Goal: Browse casually

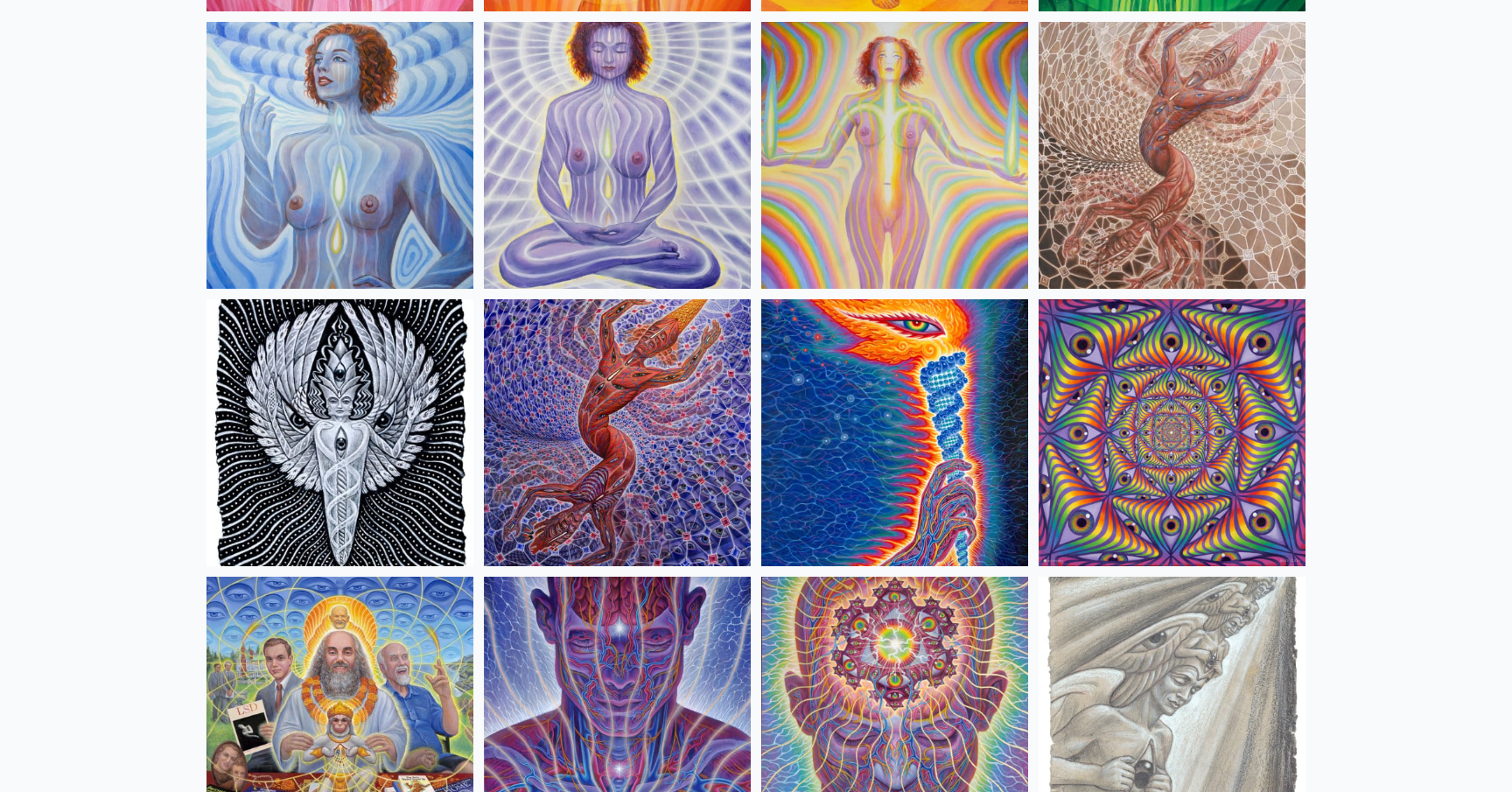
scroll to position [1564, 0]
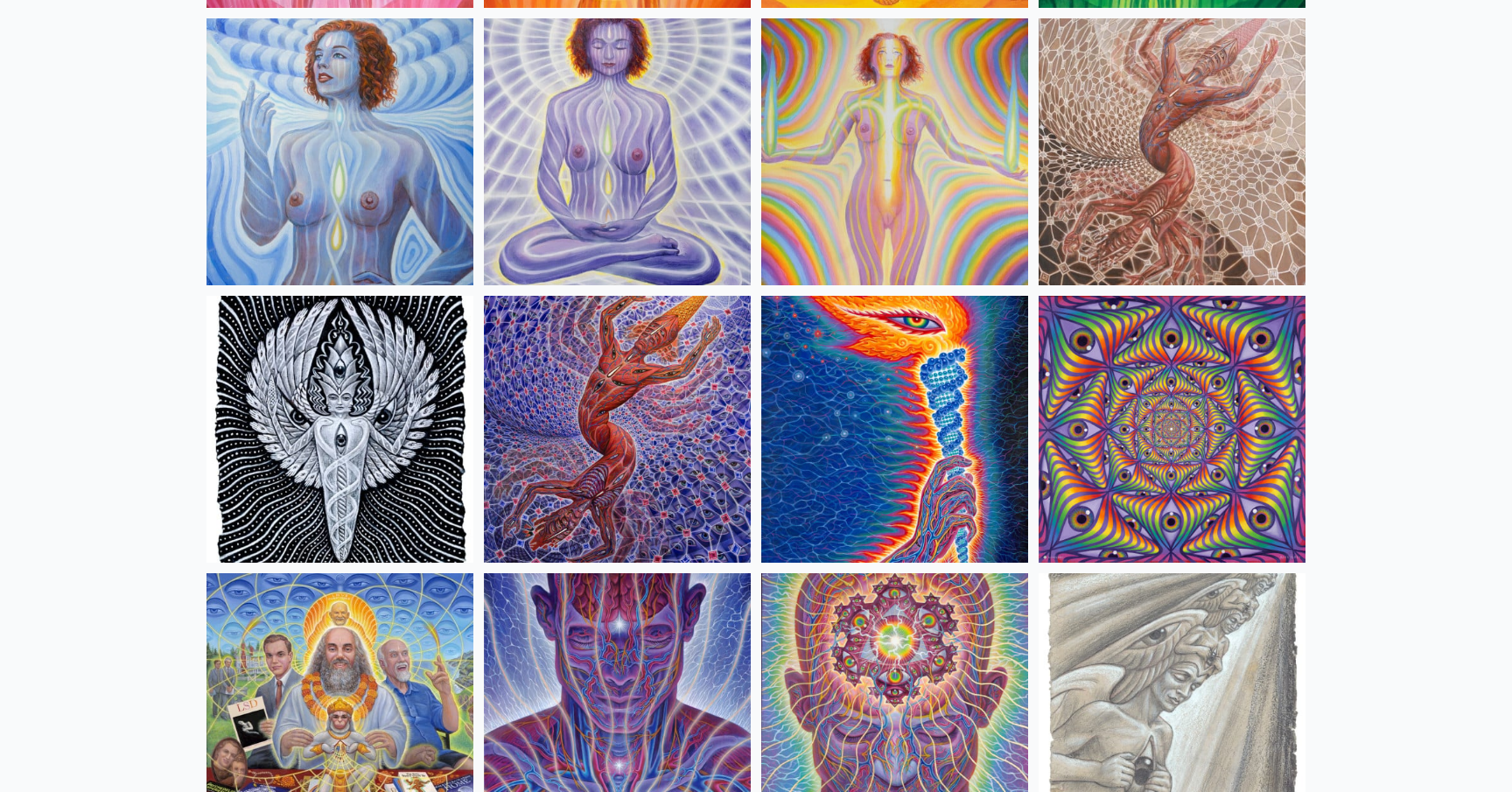
click at [602, 407] on img at bounding box center [618, 429] width 267 height 267
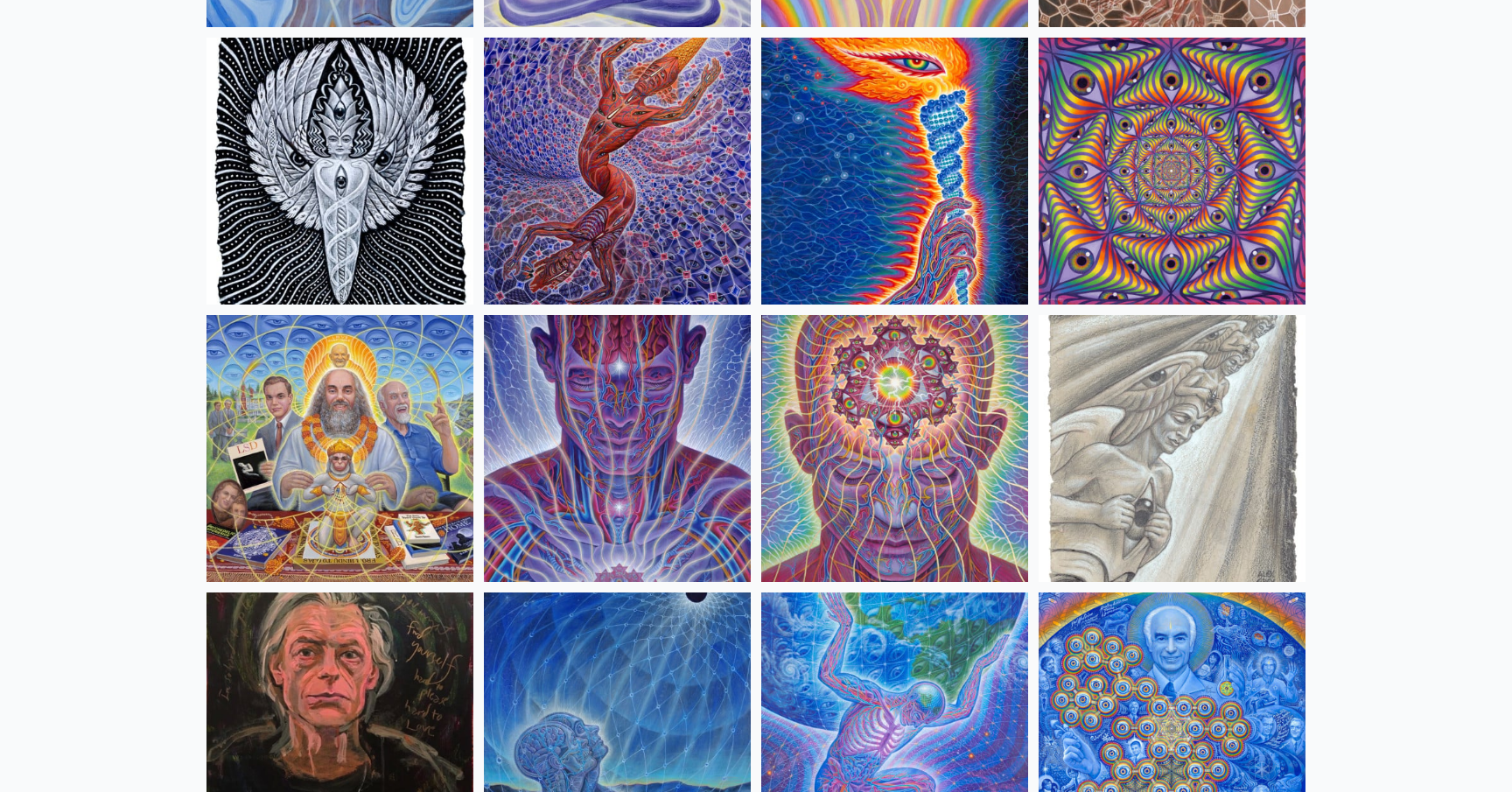
scroll to position [1827, 0]
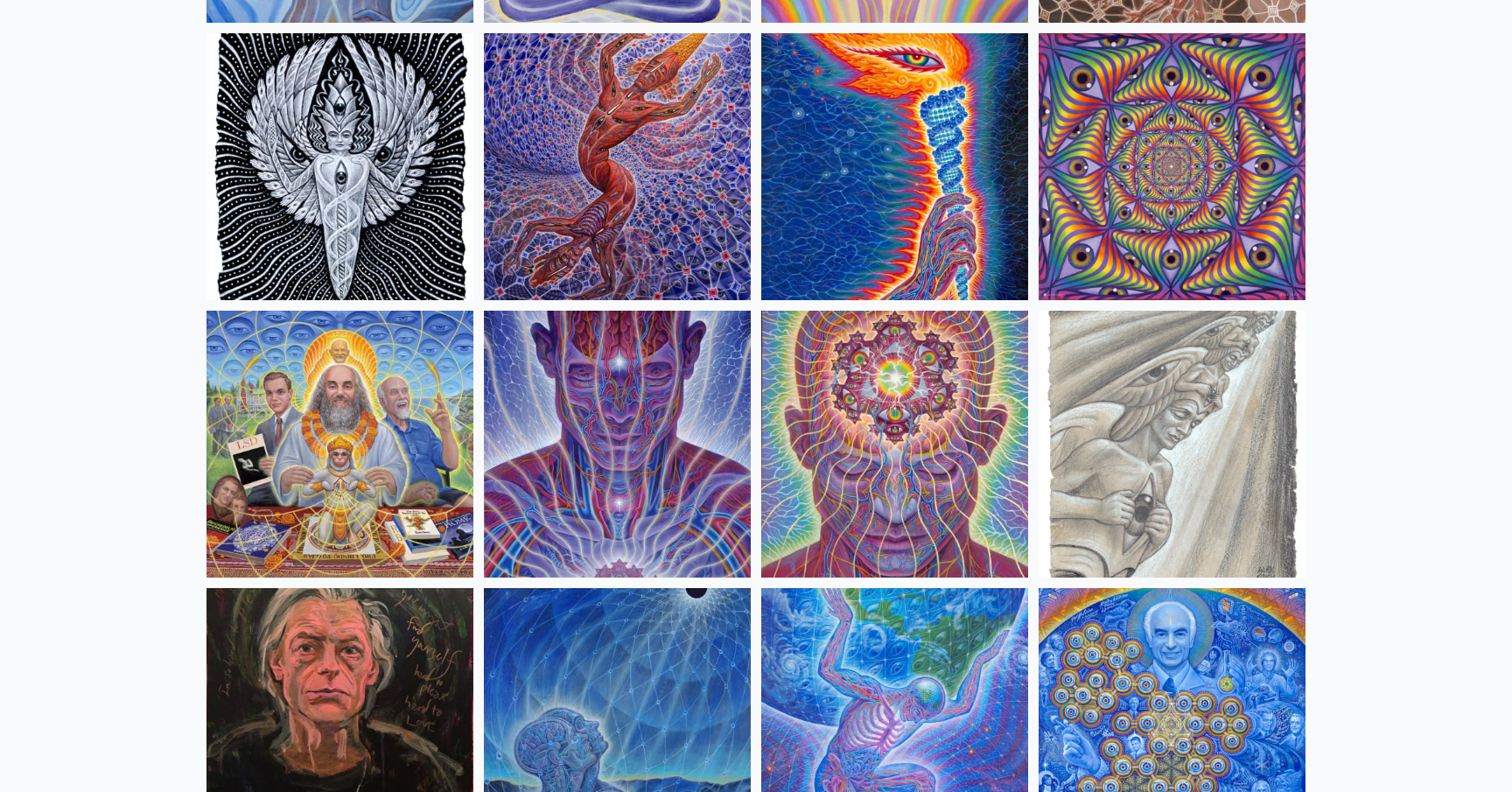
click at [337, 461] on img at bounding box center [340, 444] width 267 height 267
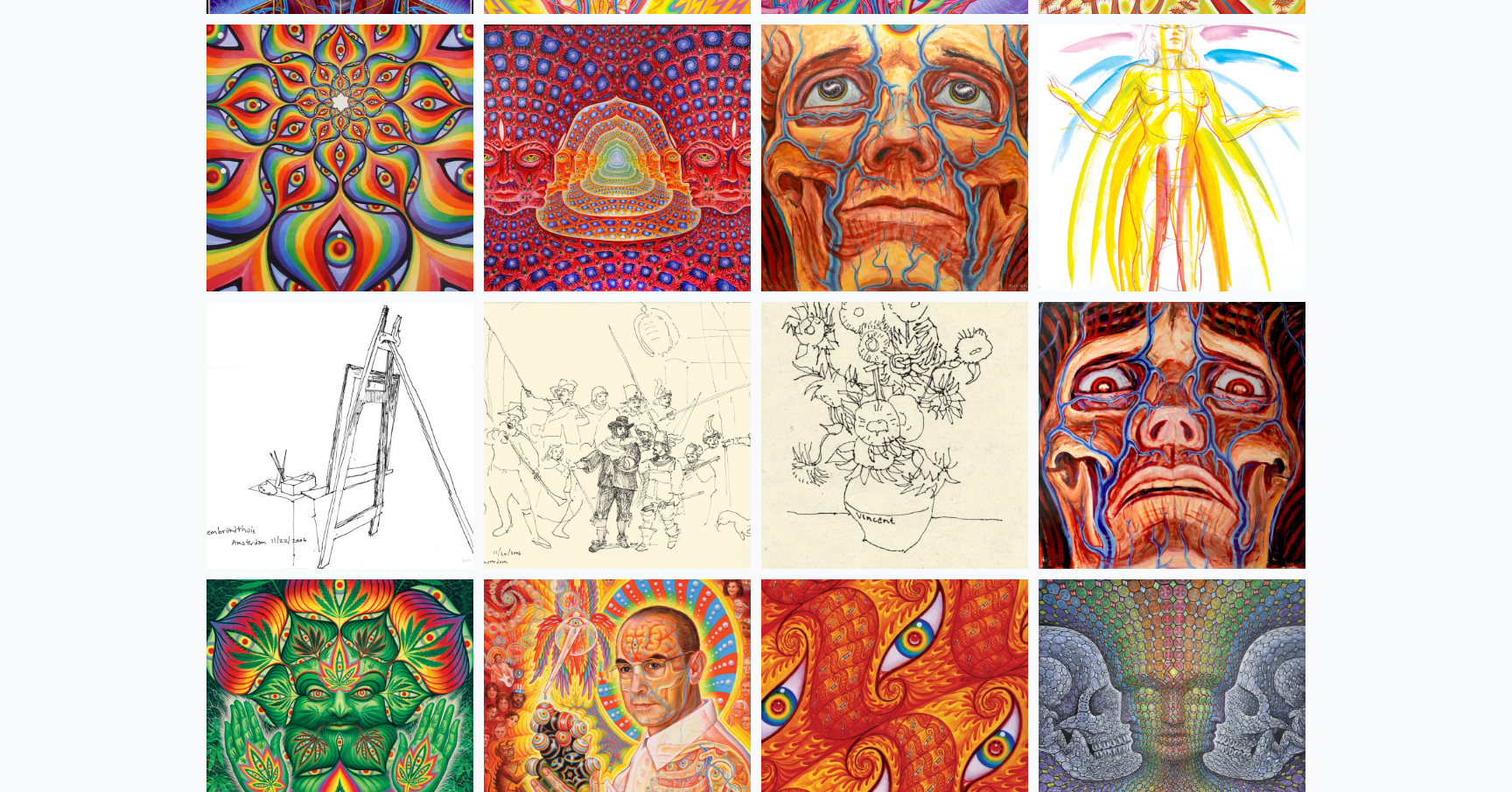
scroll to position [7966, 0]
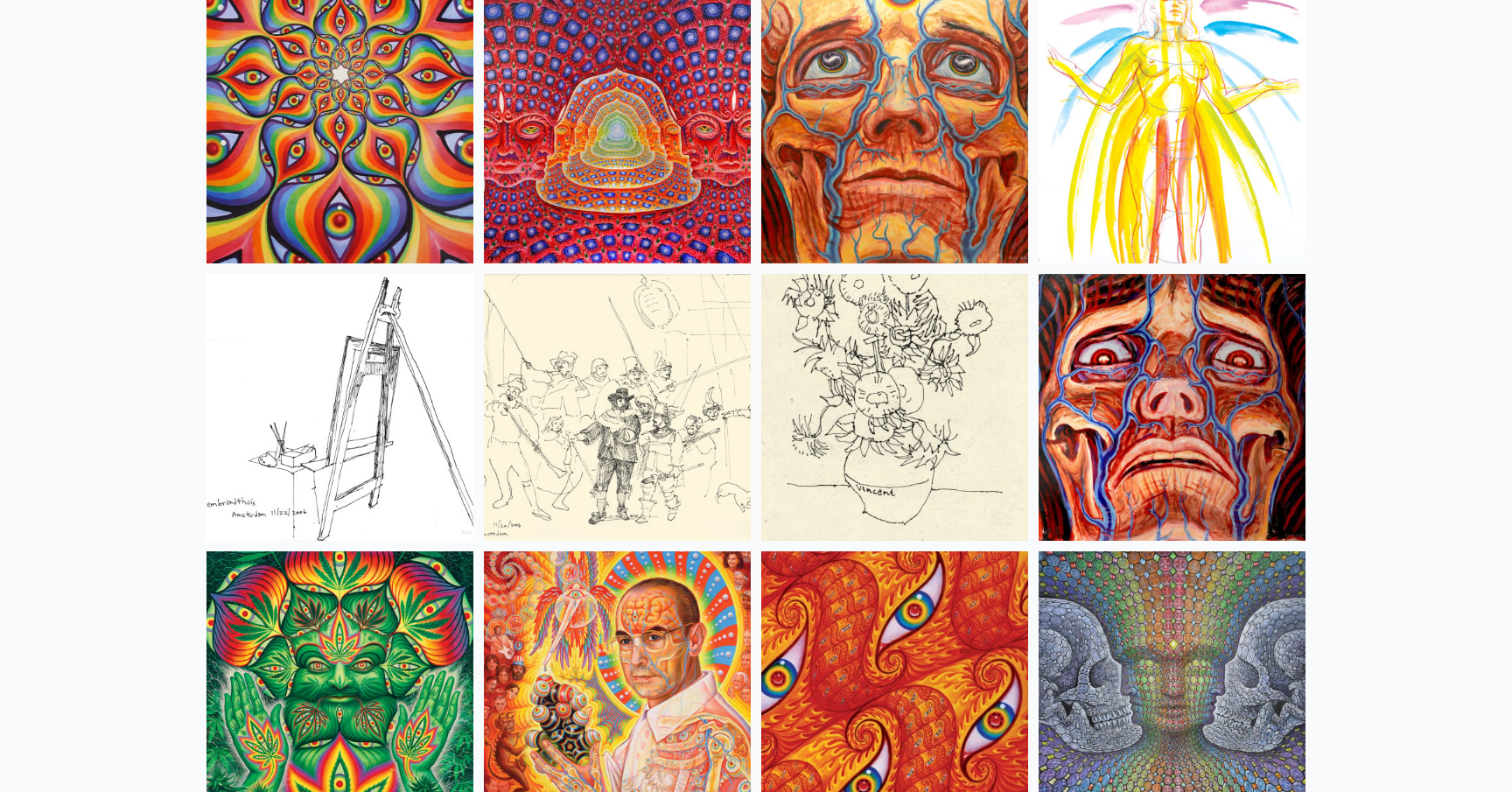
click at [579, 152] on img at bounding box center [618, 130] width 267 height 267
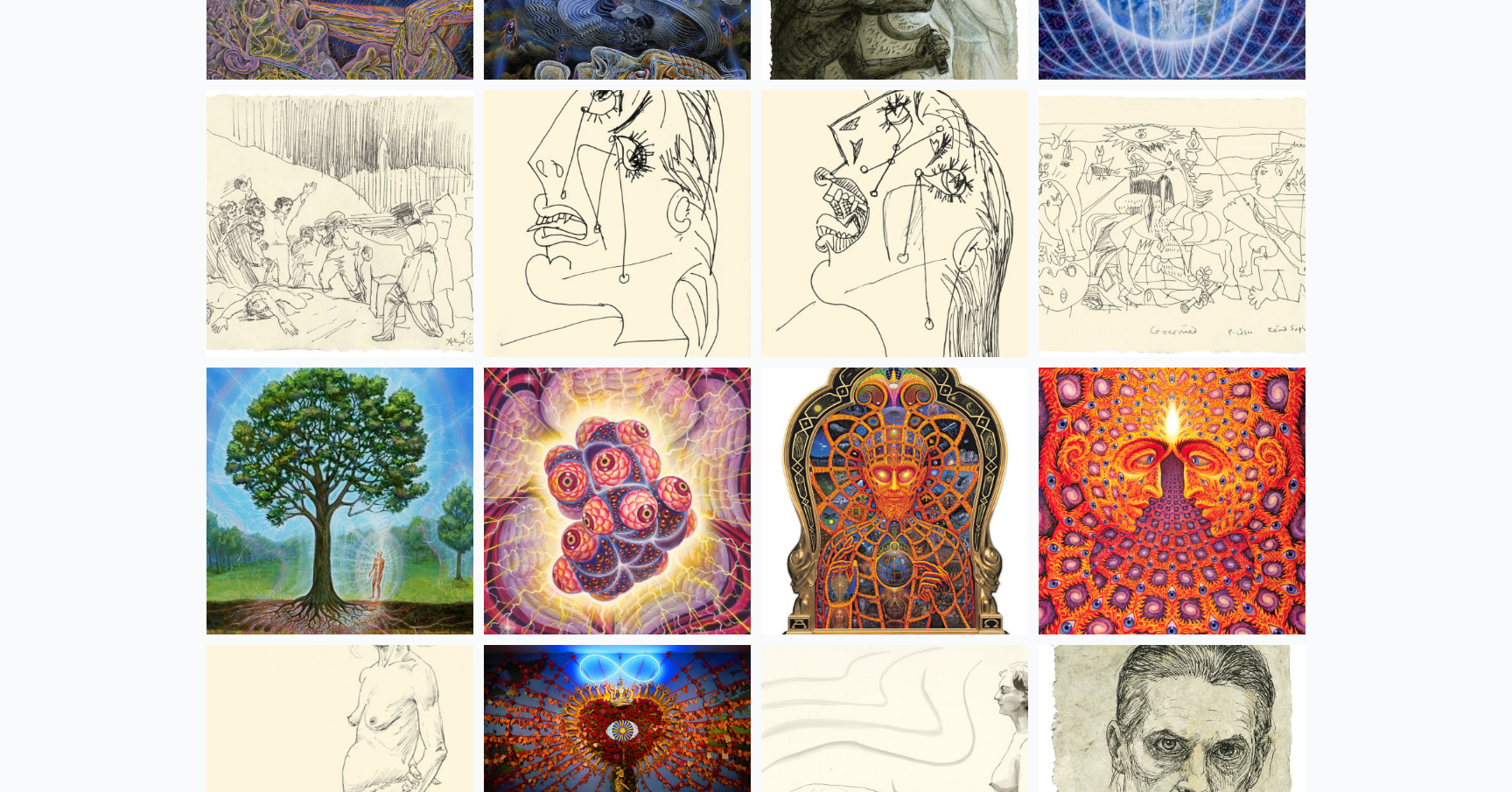
scroll to position [11773, 0]
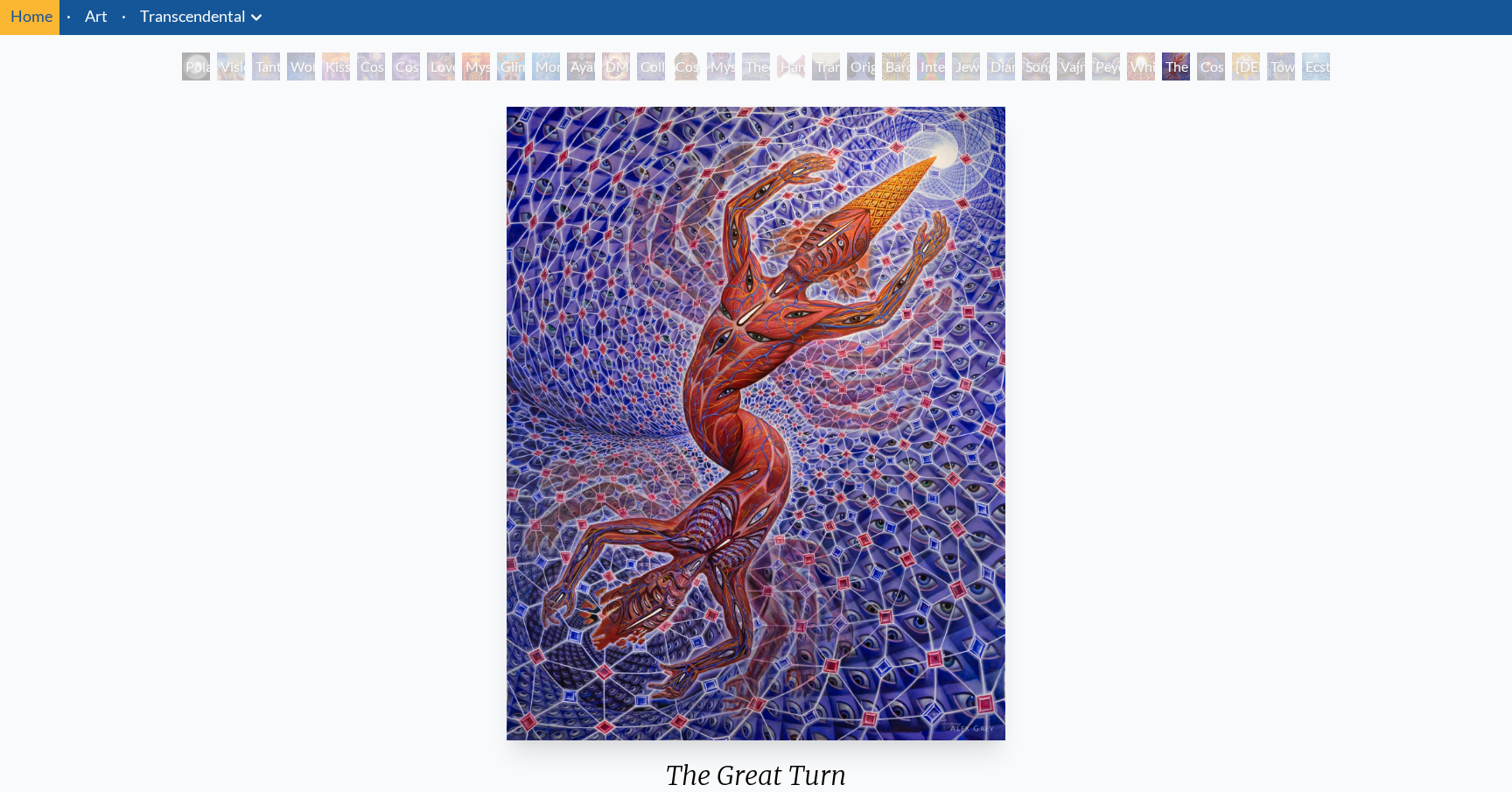
scroll to position [71, 0]
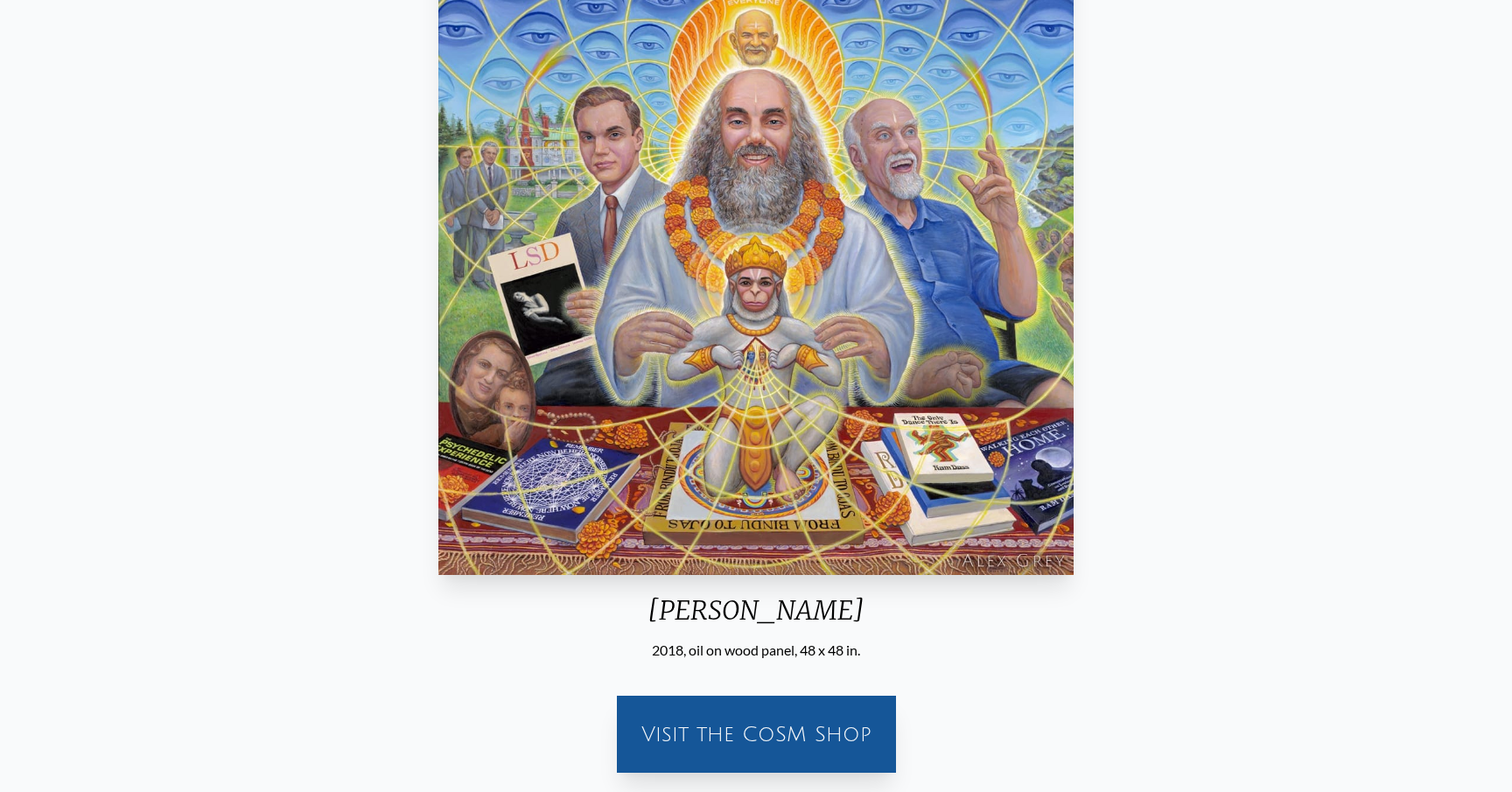
scroll to position [262, 0]
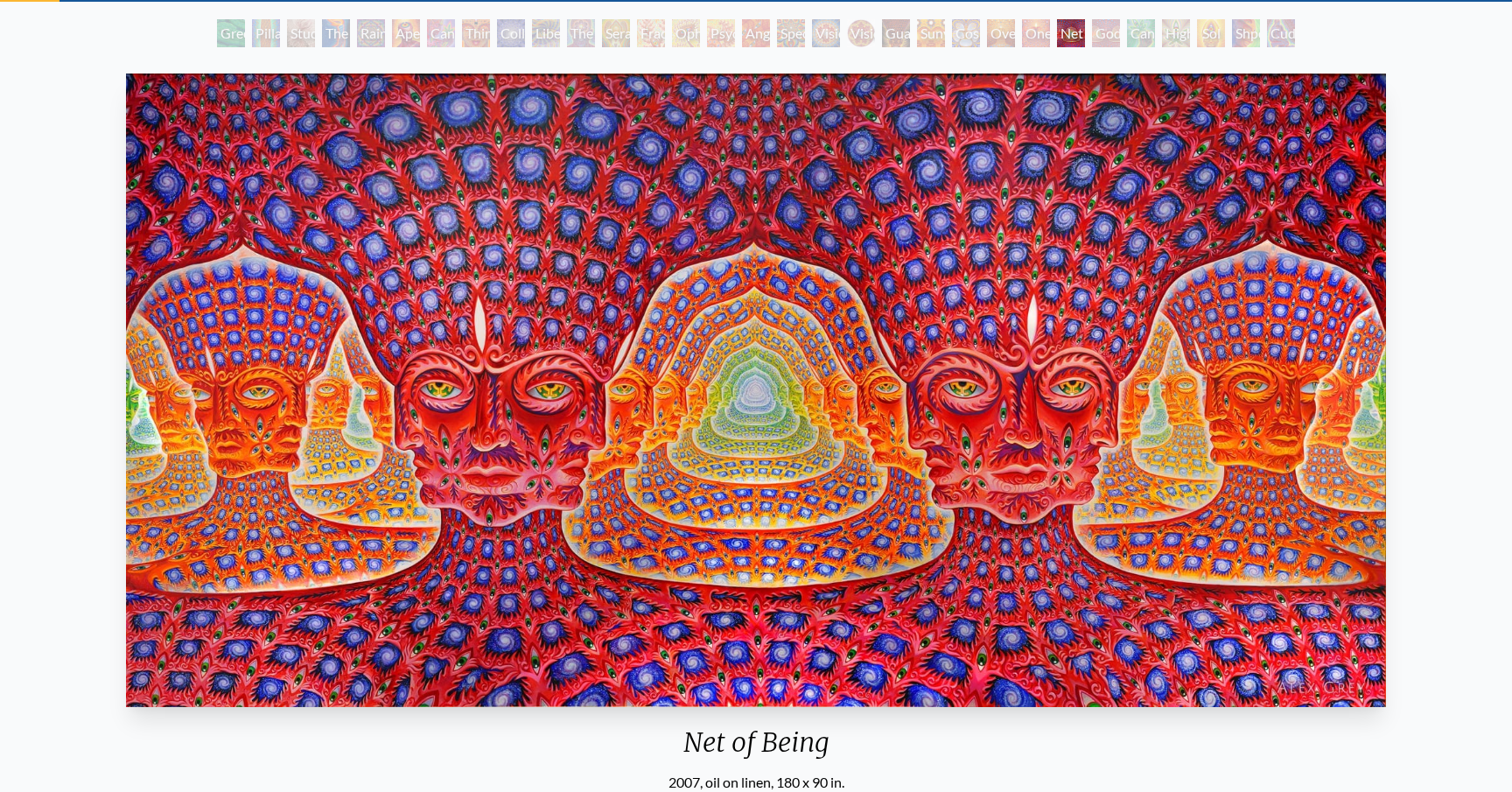
scroll to position [91, 0]
